Goal: Task Accomplishment & Management: Manage account settings

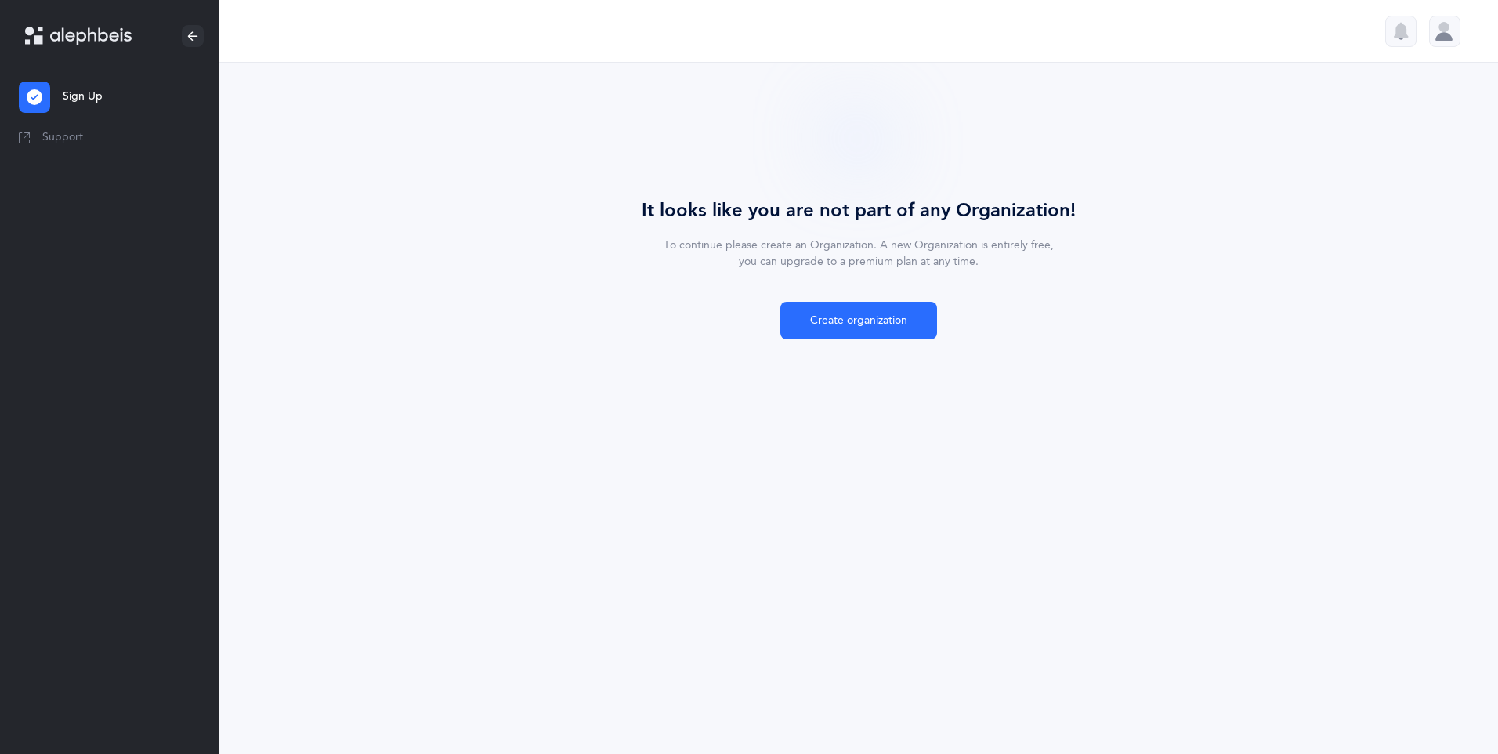
click at [1427, 16] on div at bounding box center [1417, 31] width 88 height 31
click at [1436, 27] on div at bounding box center [1444, 31] width 31 height 31
click at [1431, 25] on div at bounding box center [1444, 31] width 31 height 31
click at [103, 92] on link "Sign Up" at bounding box center [109, 97] width 219 height 50
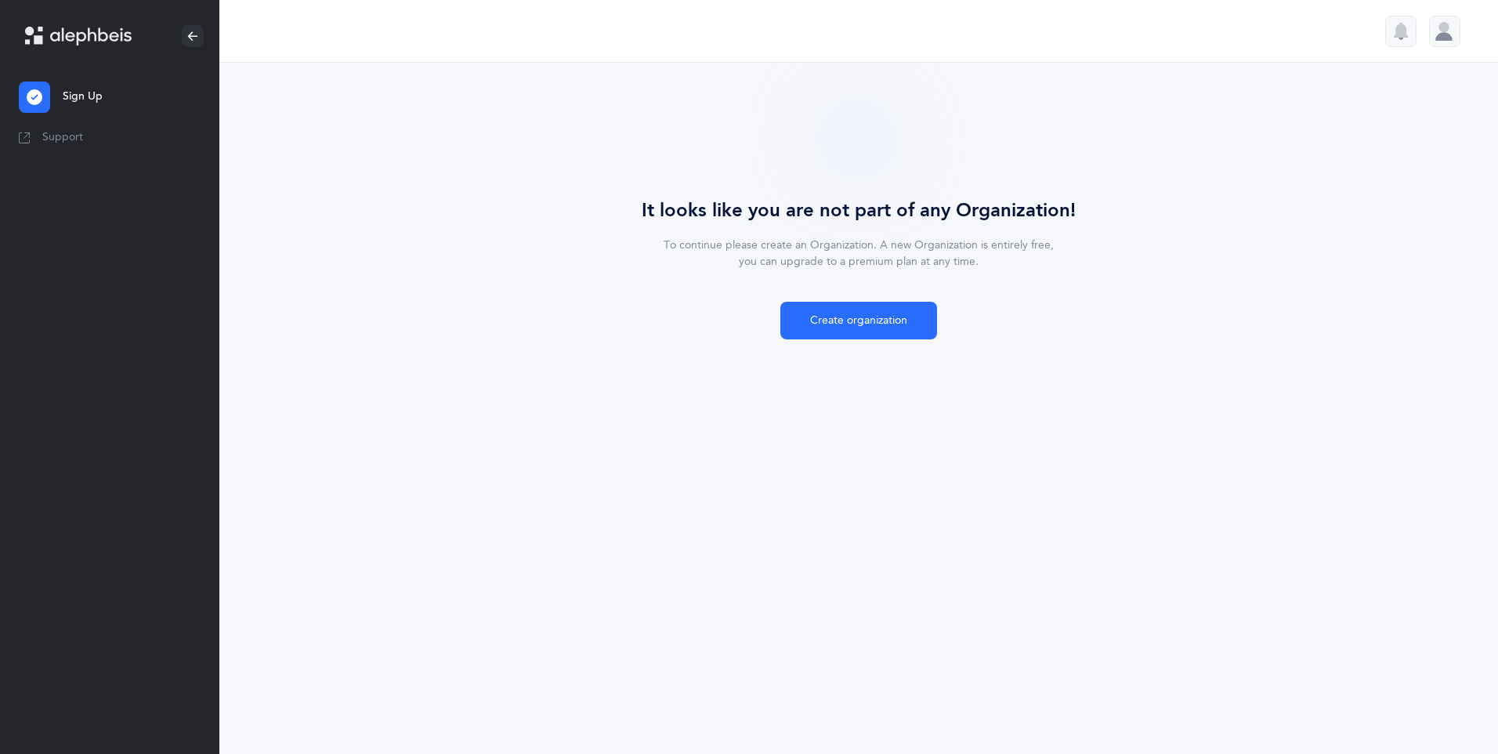
click at [103, 91] on link "Sign Up" at bounding box center [109, 97] width 219 height 50
click at [75, 95] on link "Sign Up" at bounding box center [109, 97] width 219 height 50
click at [0, 92] on html "[PERSON_NAME] Sign Up Sign Up Support menu [PERSON_NAME] Sign Up Sign Up Suppor…" at bounding box center [749, 377] width 1498 height 754
click at [35, 88] on div at bounding box center [34, 96] width 31 height 31
click at [56, 111] on link "Sign Up" at bounding box center [109, 97] width 219 height 50
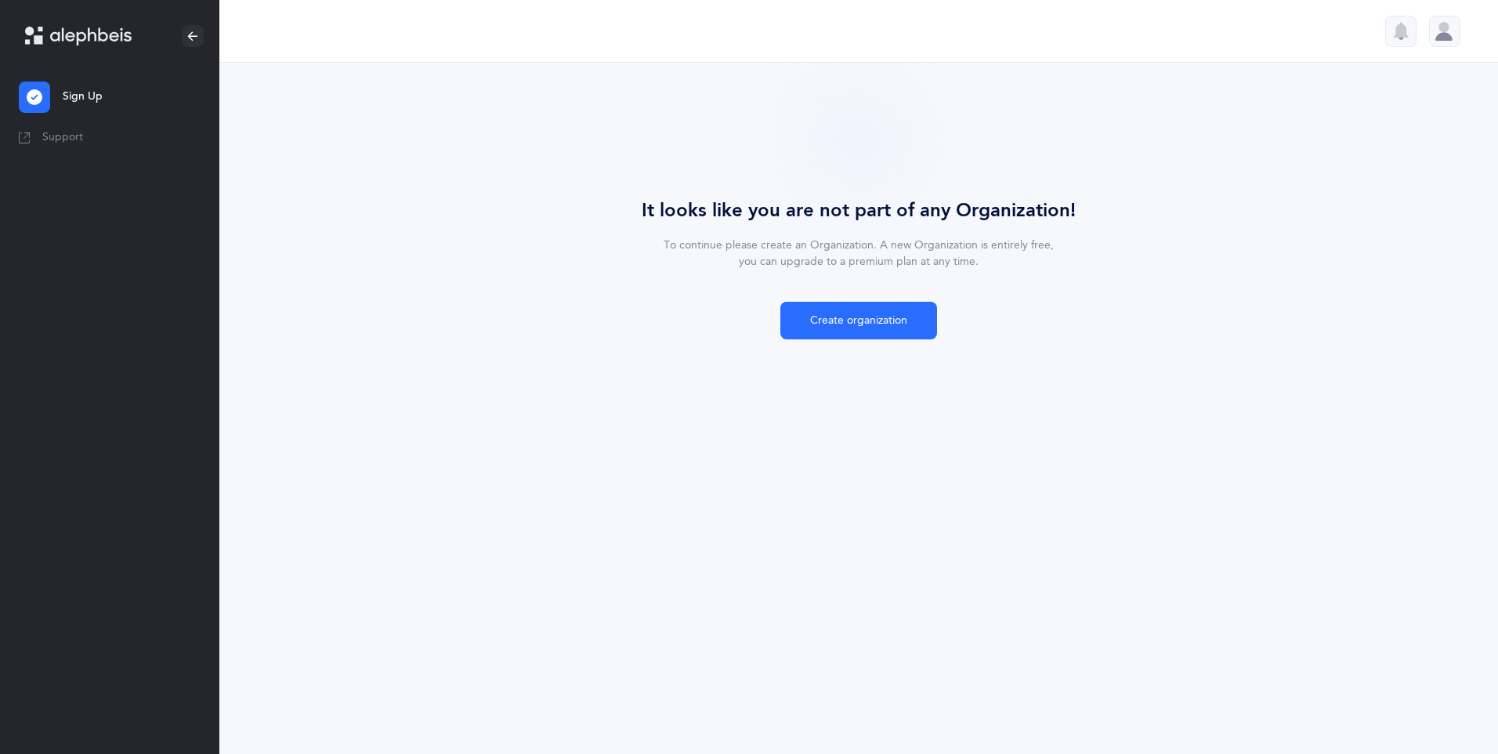
click at [78, 98] on link "Sign Up" at bounding box center [109, 97] width 219 height 50
click at [85, 96] on link "Sign Up" at bounding box center [109, 97] width 219 height 50
click at [71, 125] on link "Support" at bounding box center [109, 137] width 219 height 31
click at [1442, 41] on div at bounding box center [1444, 31] width 31 height 31
click at [1417, 155] on link "Logout" at bounding box center [1389, 155] width 103 height 16
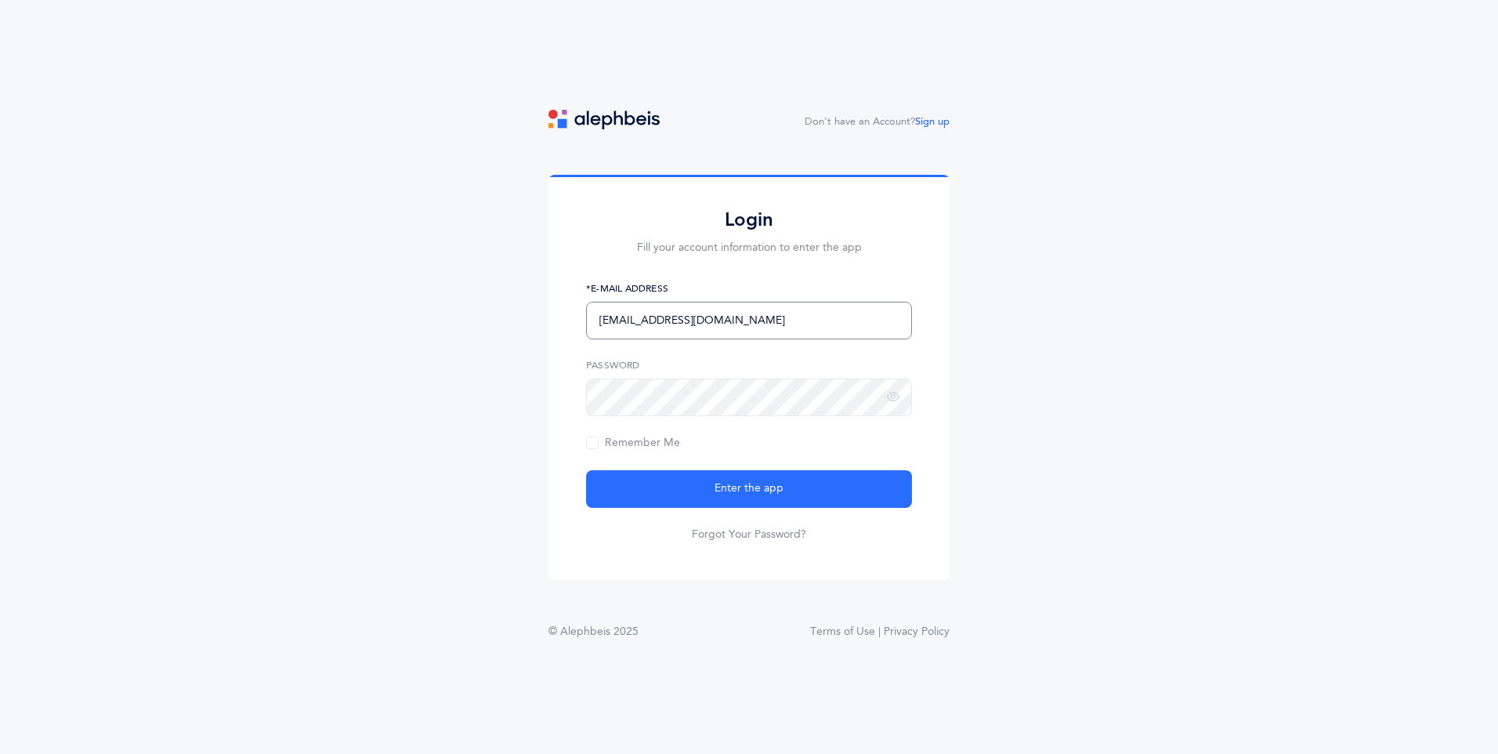
click at [801, 306] on input "pweinreich@talmudicalacademy.org" at bounding box center [749, 321] width 326 height 38
type input "simchaschwarz@gmail.com"
drag, startPoint x: 794, startPoint y: 509, endPoint x: 806, endPoint y: 509, distance: 11.8
click at [796, 509] on form "simchaschwarz@gmail.com *E-Mail Address Password Remember Me Enter the app Forg…" at bounding box center [749, 411] width 326 height 261
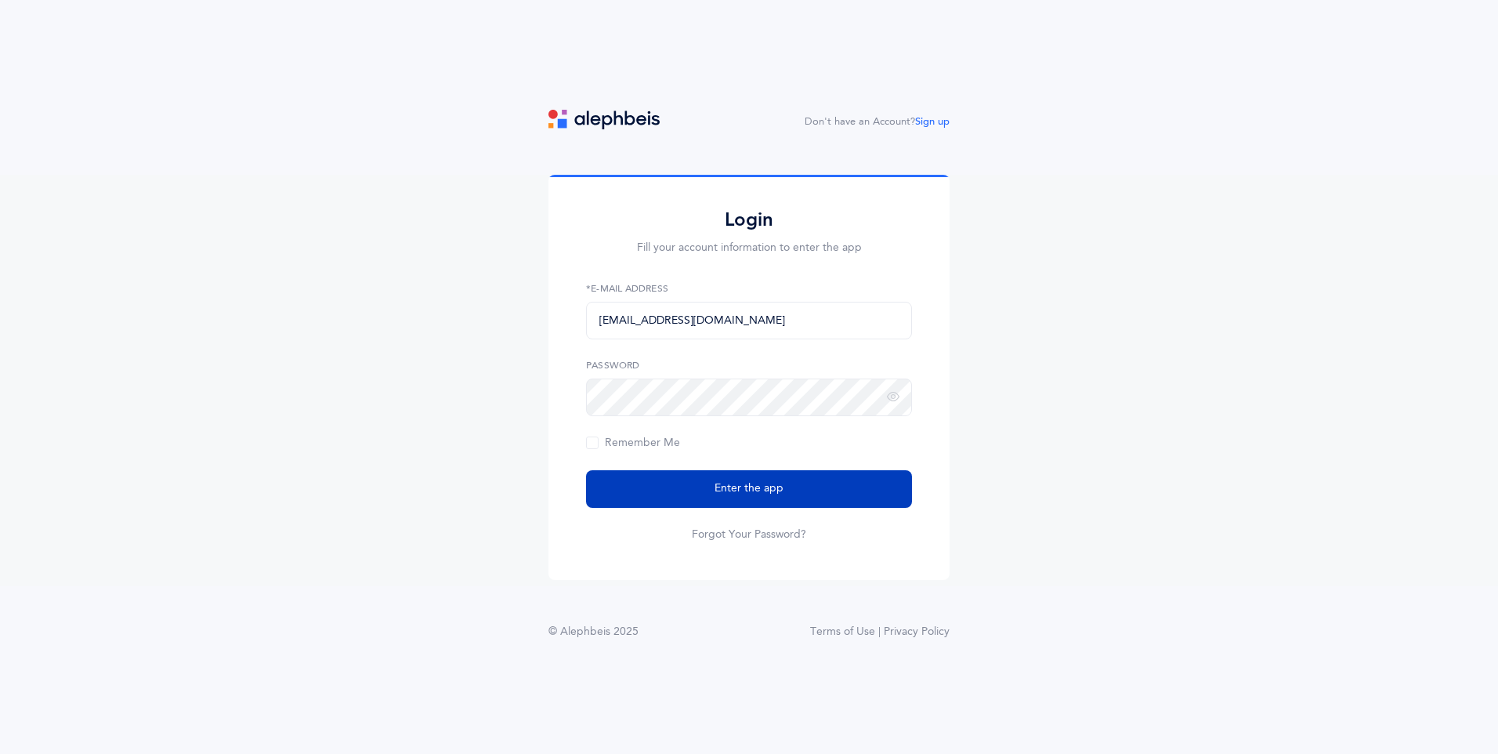
click at [810, 500] on button "Enter the app" at bounding box center [749, 489] width 326 height 38
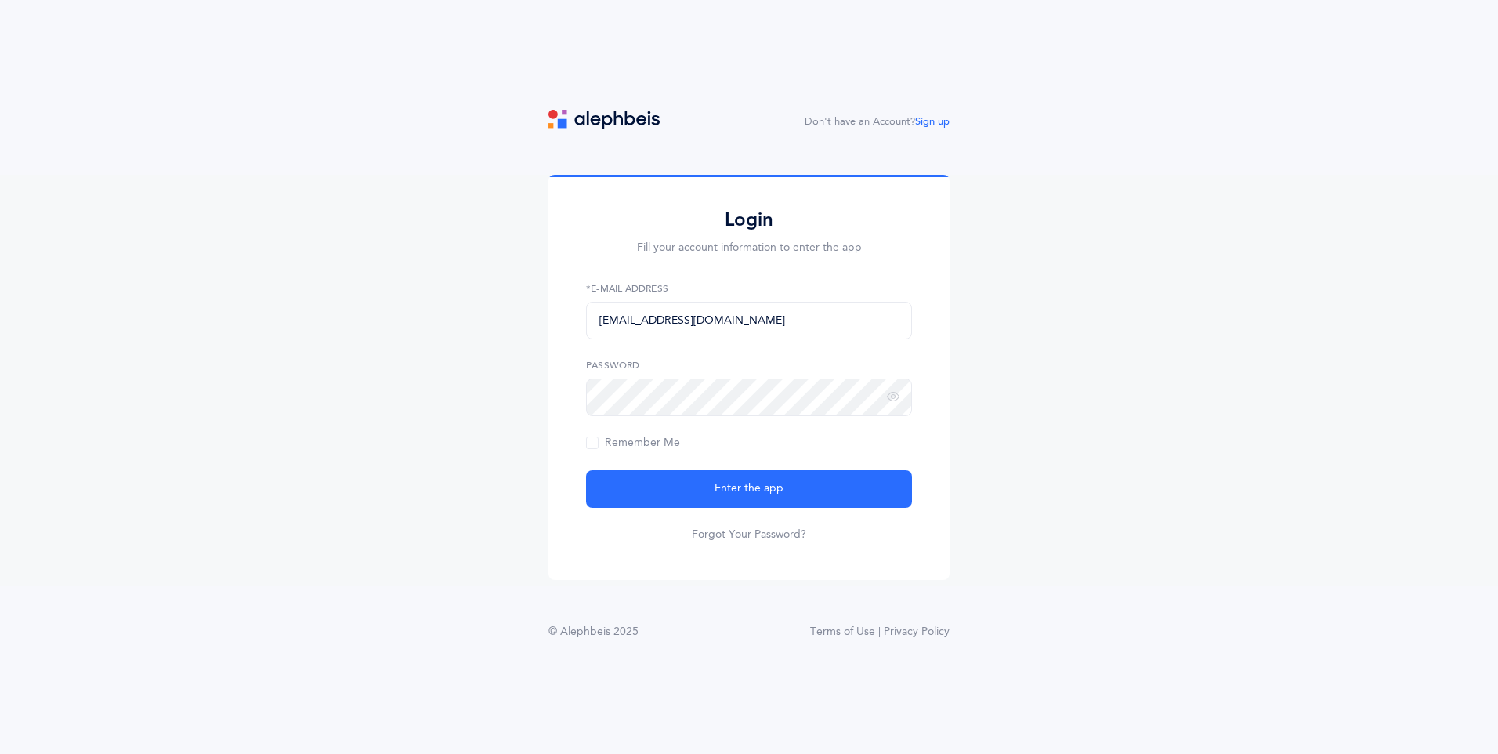
click at [747, 341] on form "pweinreich@talmudicalacademy.org *E-Mail Address Password Remember Me Enter the…" at bounding box center [749, 411] width 326 height 261
click at [750, 327] on input "pweinreich@talmudicalacademy.org" at bounding box center [749, 321] width 326 height 38
type input "simchaschwarz@gmail.com"
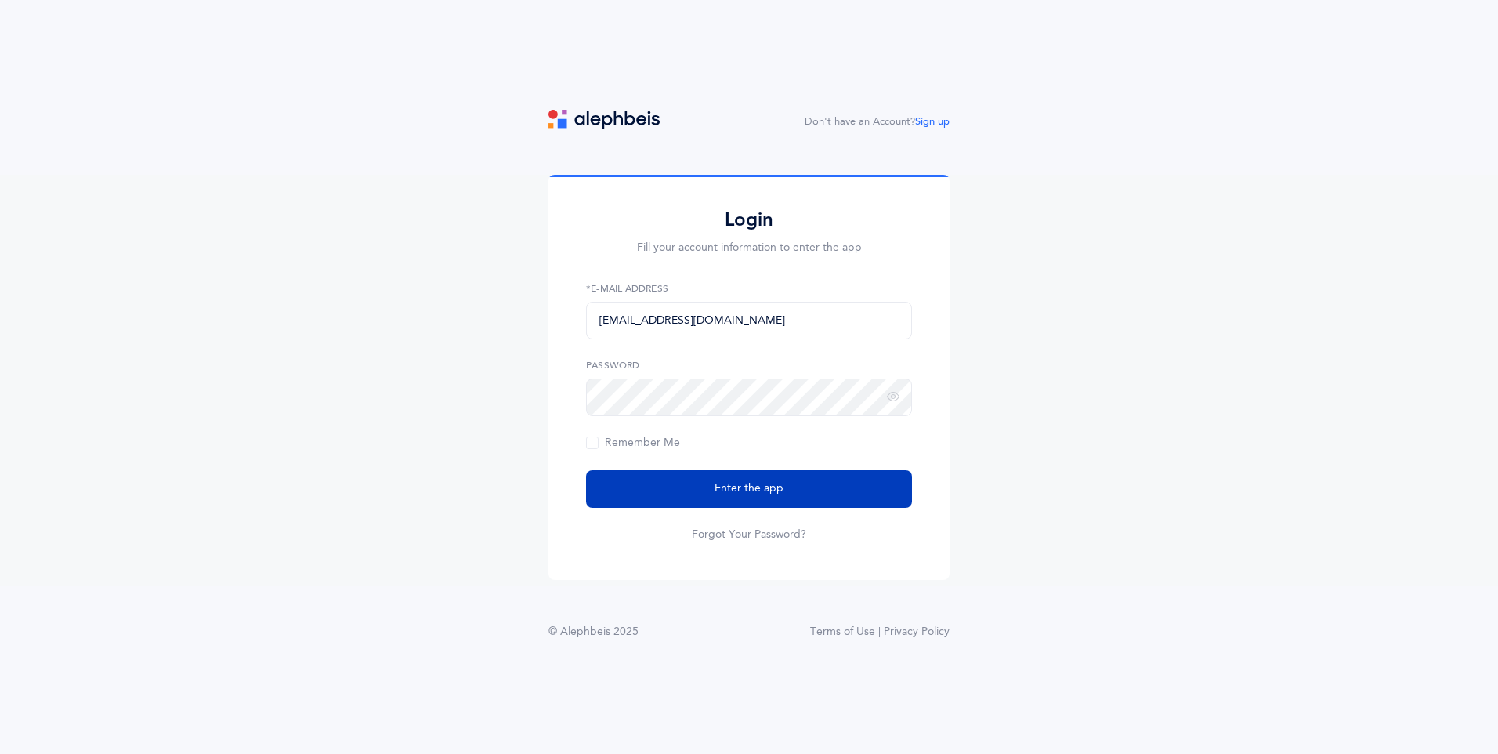
click at [738, 483] on span "Enter the app" at bounding box center [749, 488] width 69 height 16
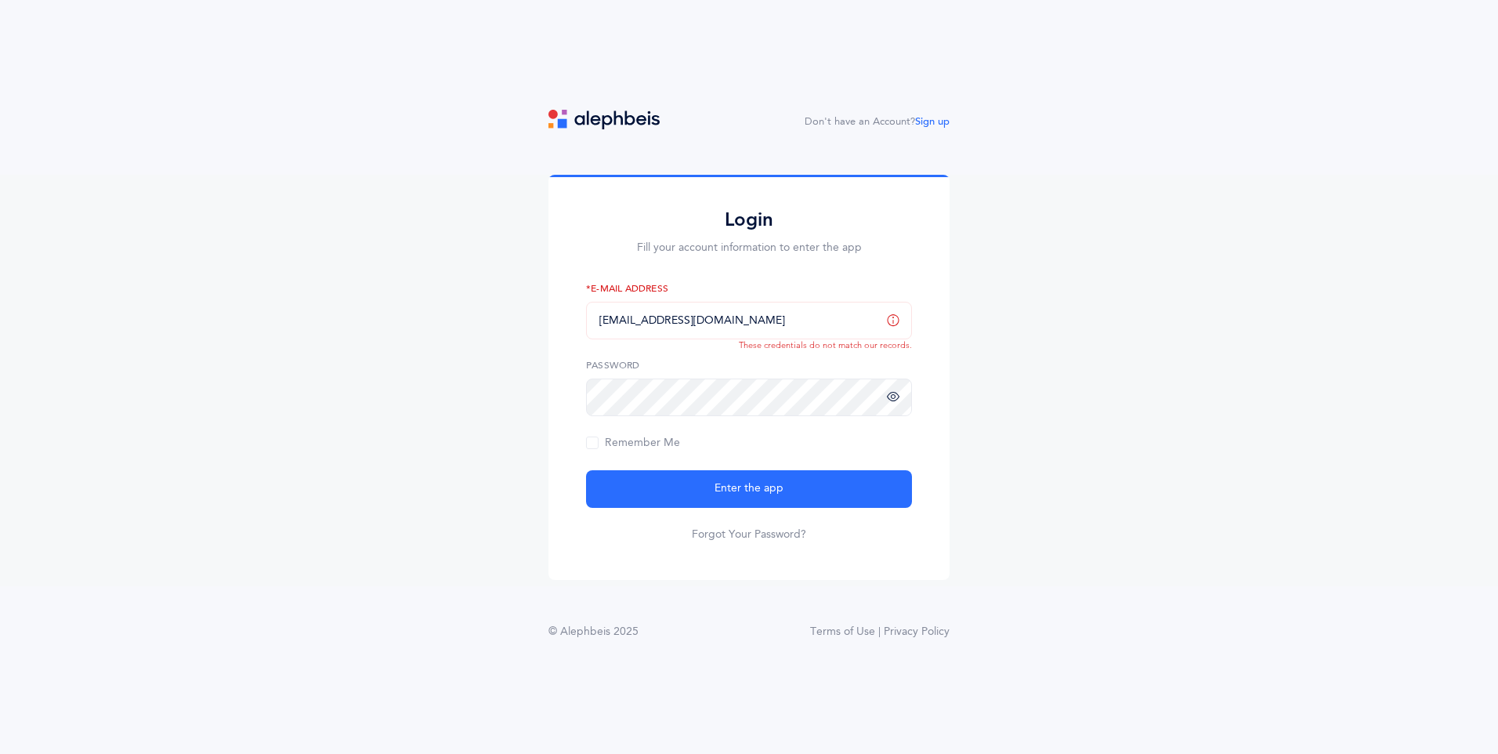
click at [896, 400] on icon at bounding box center [893, 397] width 13 height 14
drag, startPoint x: 687, startPoint y: 530, endPoint x: 696, endPoint y: 515, distance: 17.9
click at [696, 515] on form "simchaschwarz@gmail.com *E-Mail Address These credentials do not match our reco…" at bounding box center [749, 411] width 326 height 261
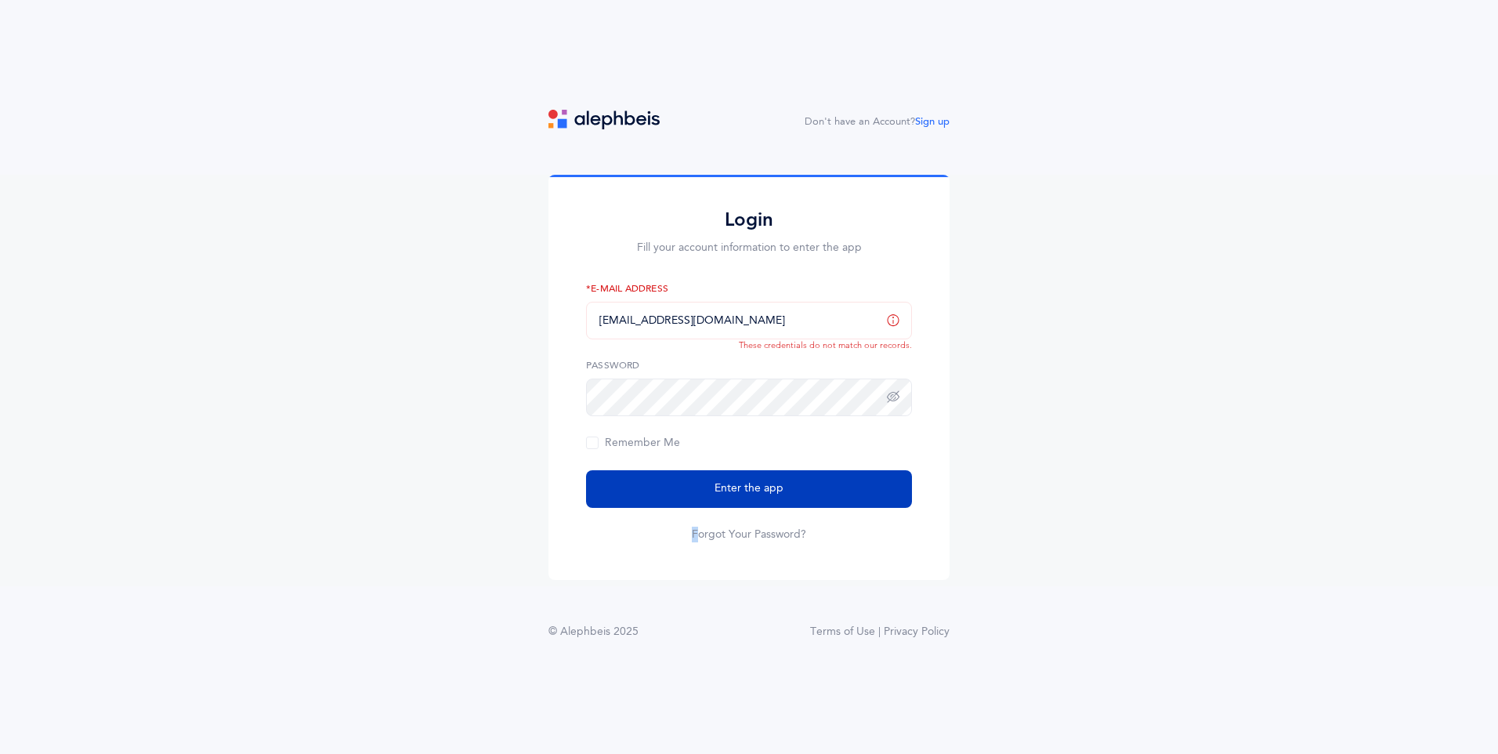
drag, startPoint x: 696, startPoint y: 515, endPoint x: 699, endPoint y: 483, distance: 32.3
click at [699, 483] on button "Enter the app" at bounding box center [749, 489] width 326 height 38
click at [780, 497] on span "Enter the app" at bounding box center [749, 488] width 69 height 16
